Goal: Find specific page/section: Find specific page/section

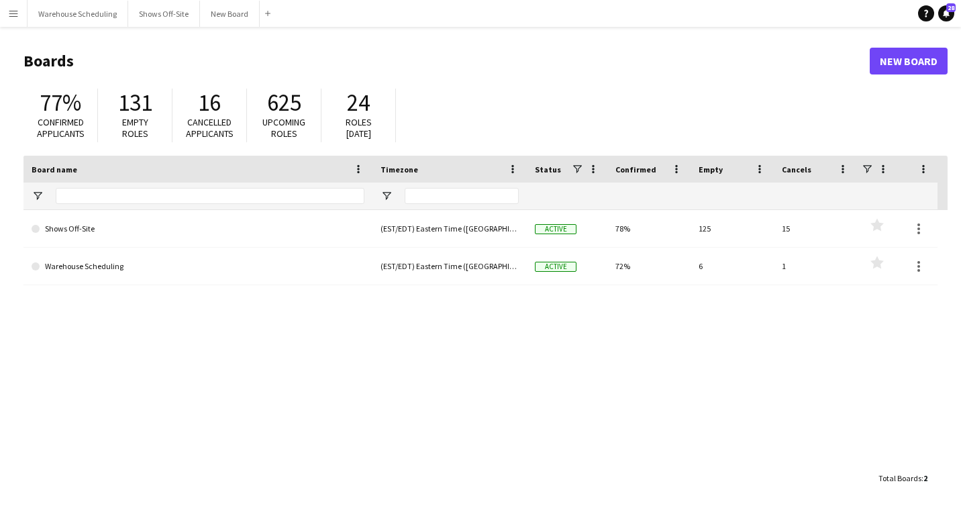
click at [70, 207] on div at bounding box center [210, 196] width 309 height 27
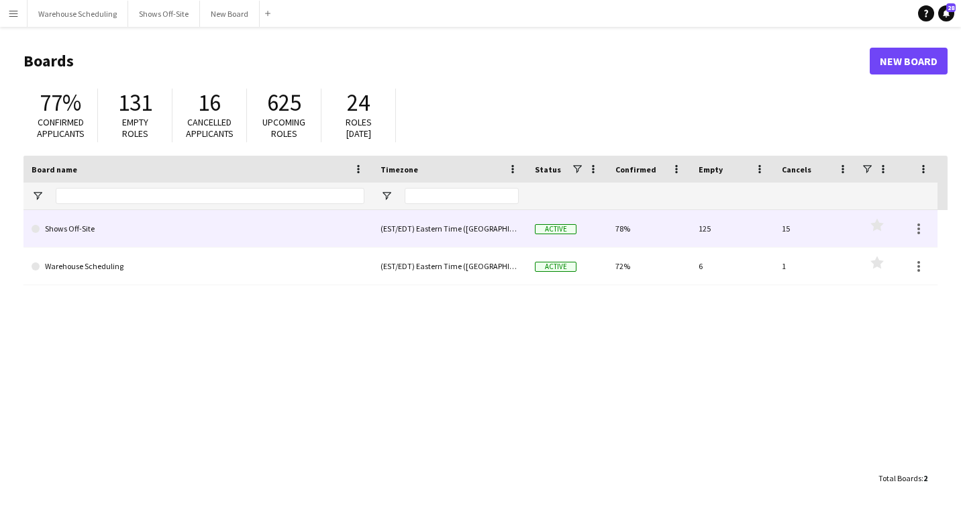
click at [79, 227] on link "Shows Off-Site" at bounding box center [198, 229] width 333 height 38
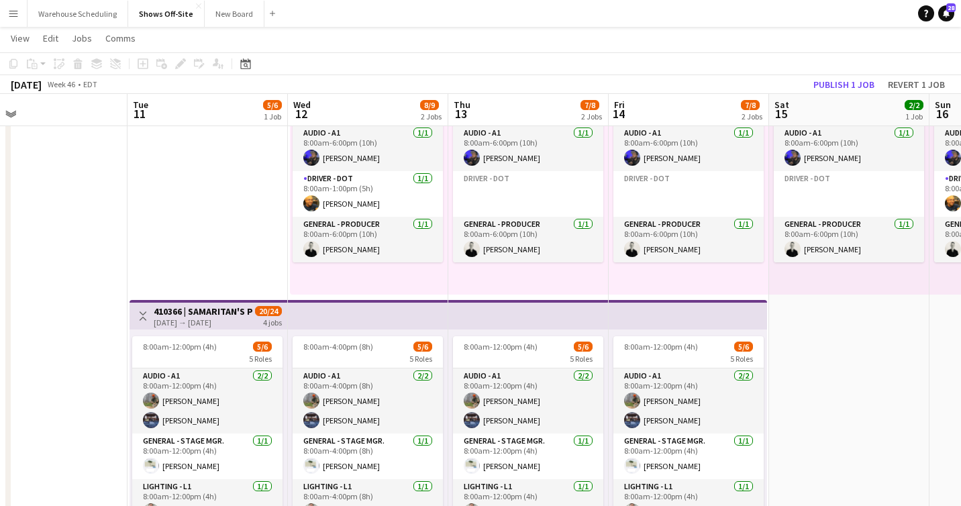
click at [173, 309] on h3 "410366 | SAMARITAN'S PURSE [GEOGRAPHIC_DATA] [GEOGRAPHIC_DATA]-8 Retirement" at bounding box center [204, 311] width 100 height 12
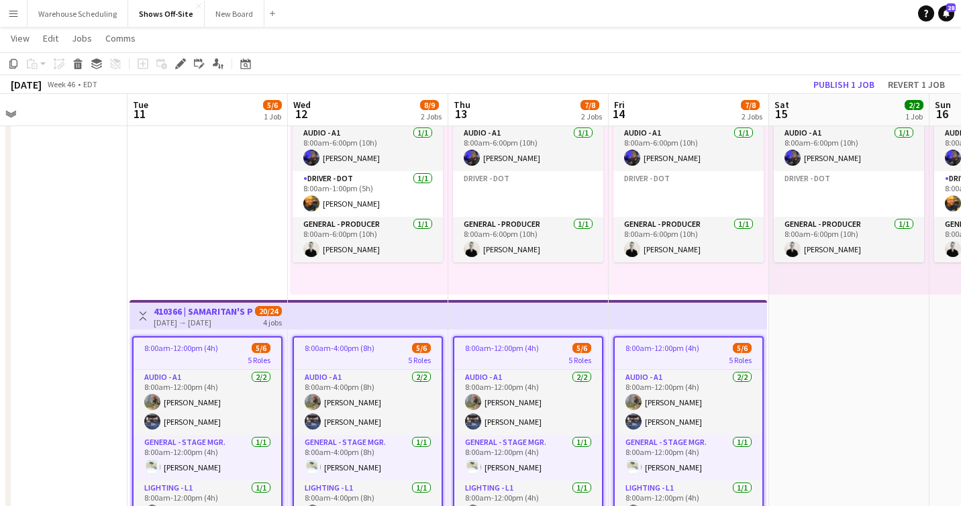
click at [173, 309] on h3 "410366 | SAMARITAN'S PURSE [GEOGRAPHIC_DATA] [GEOGRAPHIC_DATA]-8 Retirement" at bounding box center [204, 311] width 100 height 12
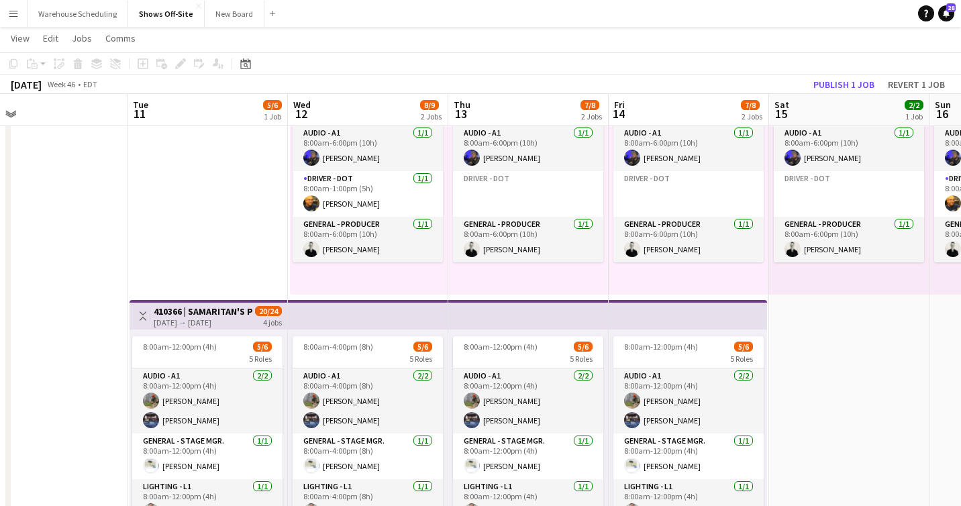
click at [173, 309] on h3 "410366 | SAMARITAN'S PURSE [GEOGRAPHIC_DATA] [GEOGRAPHIC_DATA]-8 Retirement" at bounding box center [204, 311] width 100 height 12
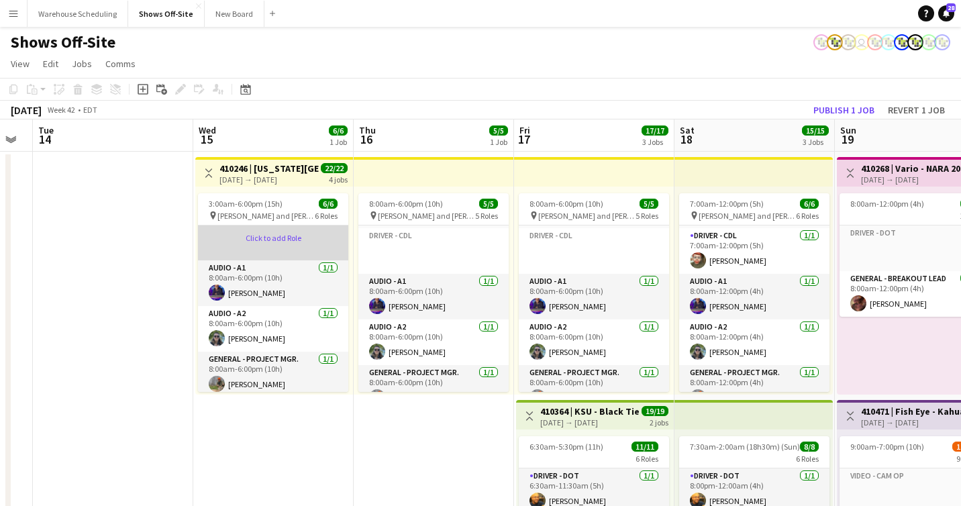
scroll to position [58, 0]
